Goal: Information Seeking & Learning: Find specific page/section

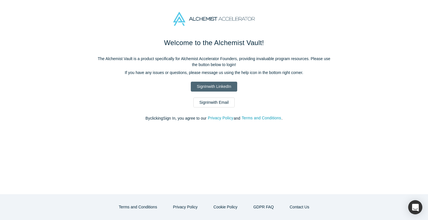
click at [233, 88] on link "Sign In with LinkedIn" at bounding box center [214, 87] width 46 height 10
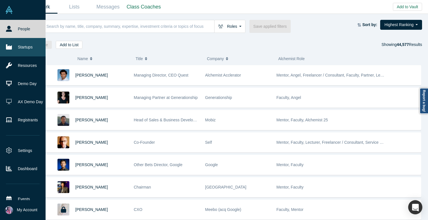
click at [26, 50] on link "Startups" at bounding box center [23, 47] width 46 height 18
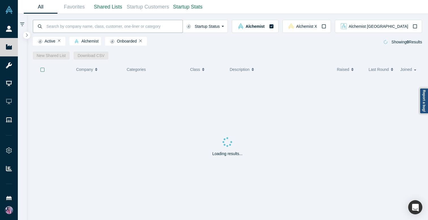
click at [64, 29] on input at bounding box center [114, 26] width 137 height 13
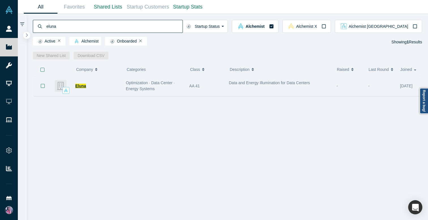
type input "eluna"
click at [81, 86] on span "Eluna" at bounding box center [80, 86] width 11 height 5
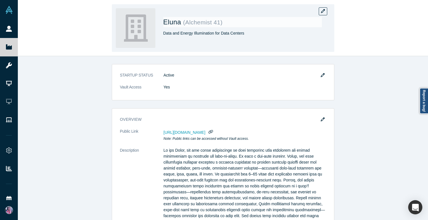
click at [224, 32] on div "Data and Energy Illumination for Data Centers" at bounding box center [242, 33] width 159 height 6
copy div "Data and Energy Illumination for Data Centers"
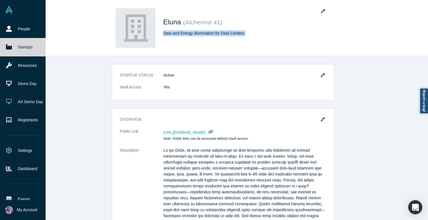
click at [16, 43] on link "Startups" at bounding box center [23, 47] width 46 height 18
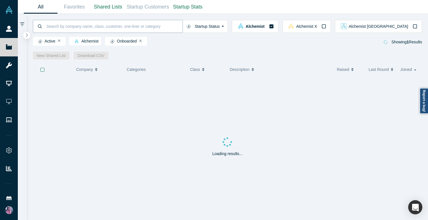
click at [84, 28] on input at bounding box center [114, 26] width 137 height 13
type input "smartester"
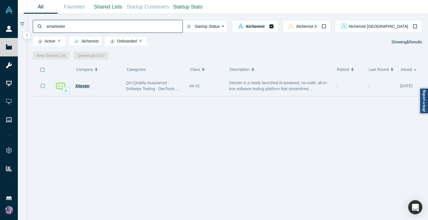
click at [83, 87] on span "Xitester" at bounding box center [82, 86] width 14 height 5
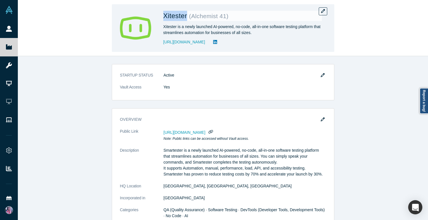
drag, startPoint x: 163, startPoint y: 16, endPoint x: 188, endPoint y: 17, distance: 24.1
click at [188, 17] on span "Xitester" at bounding box center [176, 16] width 26 height 8
copy span "Xitester"
click at [179, 24] on div "Xitester is a newly launched AI-powered, no-code, all-in-one software testing p…" at bounding box center [242, 30] width 159 height 12
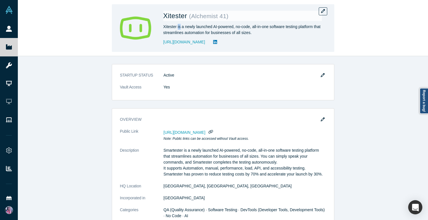
click at [179, 26] on div "Xitester is a newly launched AI-powered, no-code, all-in-one software testing p…" at bounding box center [242, 30] width 159 height 12
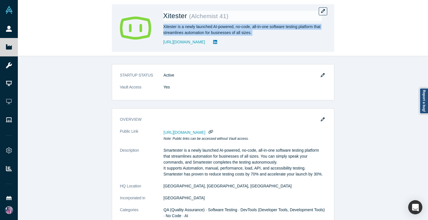
click at [179, 26] on div "Xitester is a newly launched AI-powered, no-code, all-in-one software testing p…" at bounding box center [242, 30] width 159 height 12
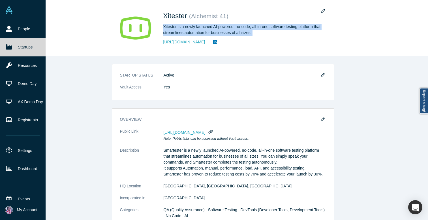
click at [11, 48] on icon at bounding box center [9, 46] width 6 height 5
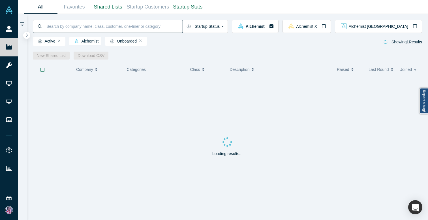
click at [99, 23] on input at bounding box center [114, 26] width 137 height 13
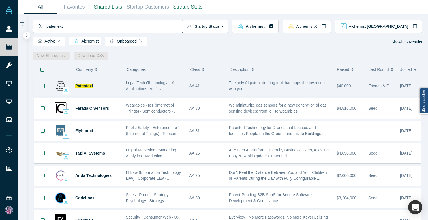
type input "patentext"
click at [86, 88] on span "Patentext" at bounding box center [84, 86] width 18 height 5
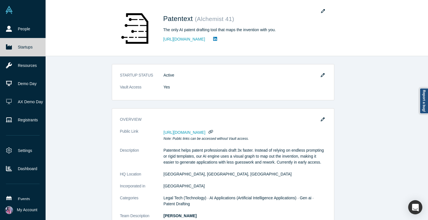
click at [14, 46] on link "Startups" at bounding box center [23, 47] width 46 height 18
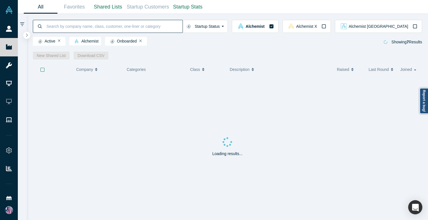
click at [96, 27] on input at bounding box center [114, 26] width 137 height 13
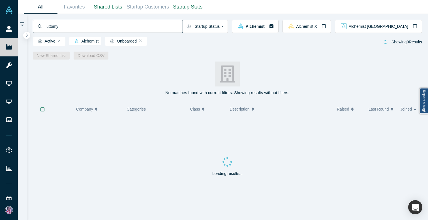
click at [73, 28] on input "uttomy" at bounding box center [114, 26] width 137 height 13
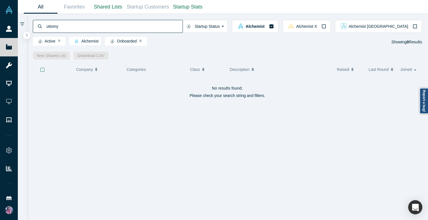
click at [73, 28] on input "uttomy" at bounding box center [114, 26] width 137 height 13
type input "sellwizr"
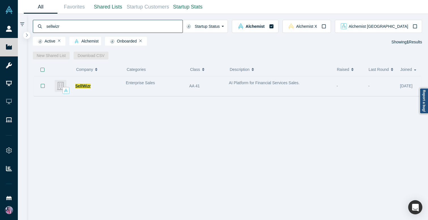
click at [84, 85] on span "SellWizr" at bounding box center [82, 86] width 15 height 5
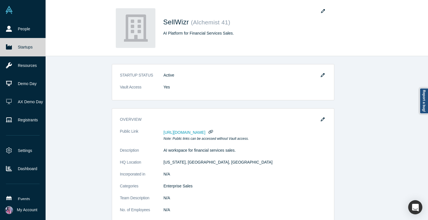
click at [13, 50] on link "Startups" at bounding box center [23, 47] width 46 height 18
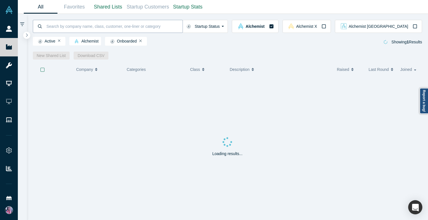
click at [93, 25] on input at bounding box center [114, 26] width 137 height 13
paste input "Divergence AI"
type input "Divergence AI"
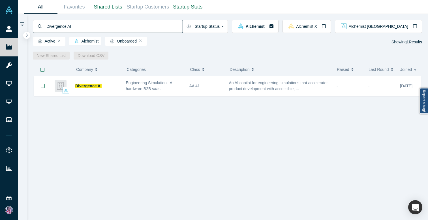
click at [91, 108] on div "Divergence AI Engineering Simulation · AI · hardware B2B saas AA 41 An AI copil…" at bounding box center [228, 148] width 390 height 144
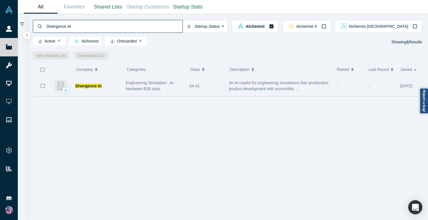
click at [90, 85] on span "Divergence AI" at bounding box center [88, 86] width 26 height 5
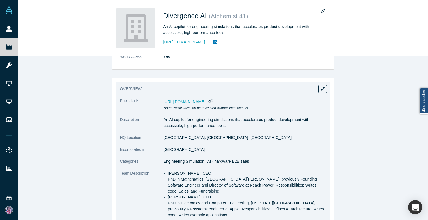
scroll to position [32, 0]
